Goal: Go to known website: Access a specific website the user already knows

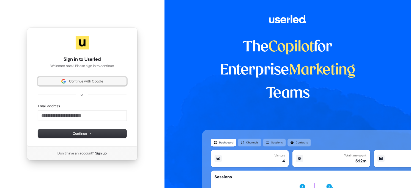
click at [94, 81] on span "Continue with Google" at bounding box center [86, 81] width 34 height 5
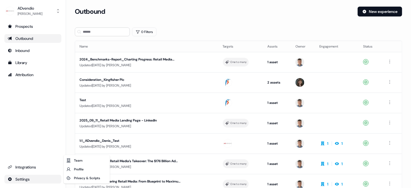
click at [25, 183] on html "For the best experience switch devices to a bigger screen. Go to [DOMAIN_NAME] …" at bounding box center [205, 94] width 411 height 188
click at [85, 179] on div "Privacy & Scripts" at bounding box center [87, 178] width 44 height 9
